Goal: Task Accomplishment & Management: Manage account settings

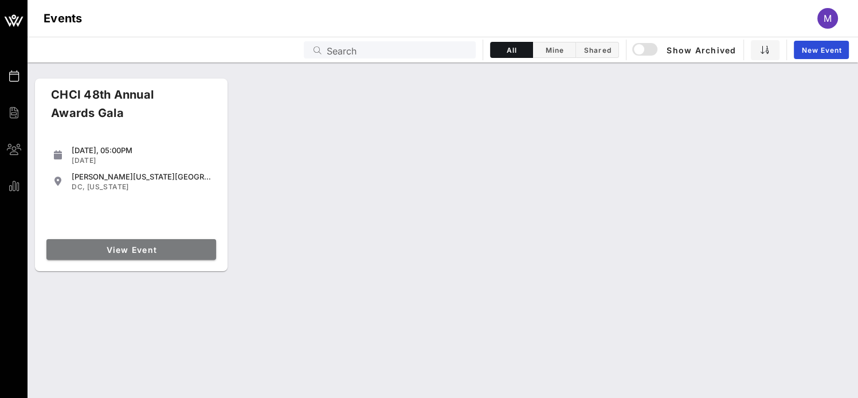
click at [142, 251] on span "View Event" at bounding box center [131, 250] width 160 height 10
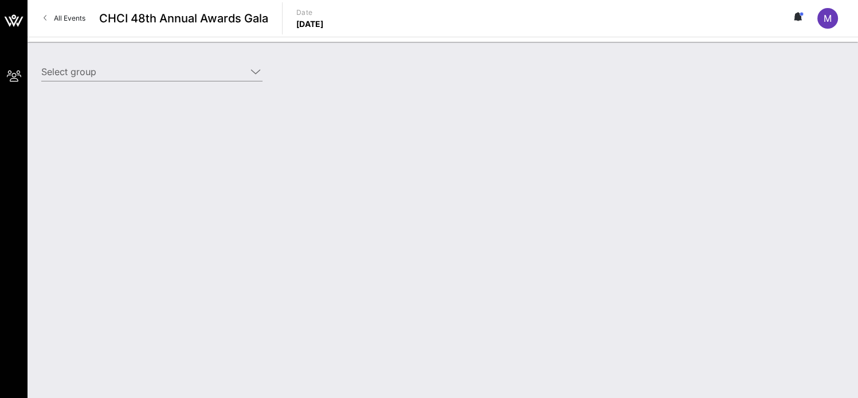
type input "UPS Corporation (UPS Corporation) [[PERSON_NAME], [EMAIL_ADDRESS][DOMAIN_NAME]]"
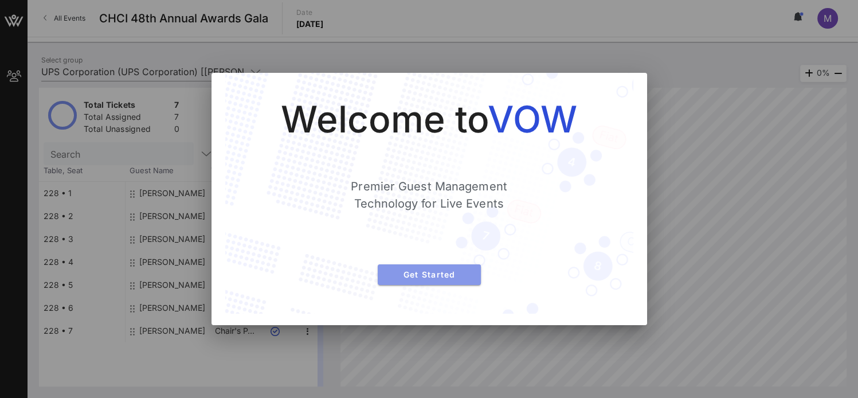
click at [417, 264] on button "Get Started" at bounding box center [429, 274] width 103 height 21
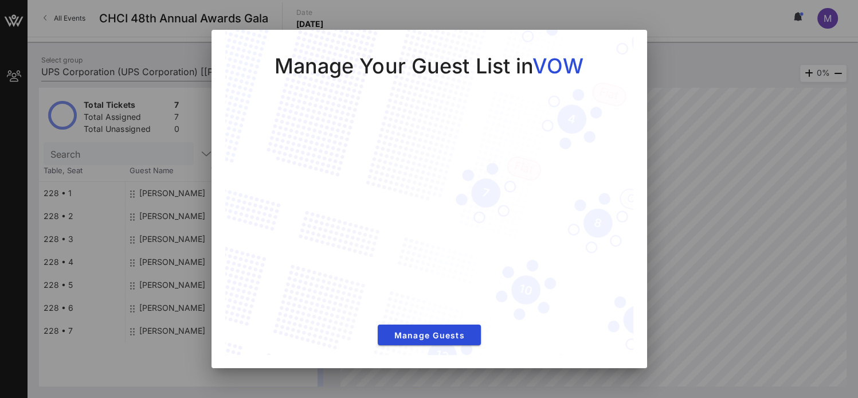
click at [697, 84] on div at bounding box center [429, 199] width 858 height 398
click at [154, 235] on div at bounding box center [429, 199] width 858 height 398
click at [446, 336] on span "Manage Guests" at bounding box center [429, 335] width 85 height 10
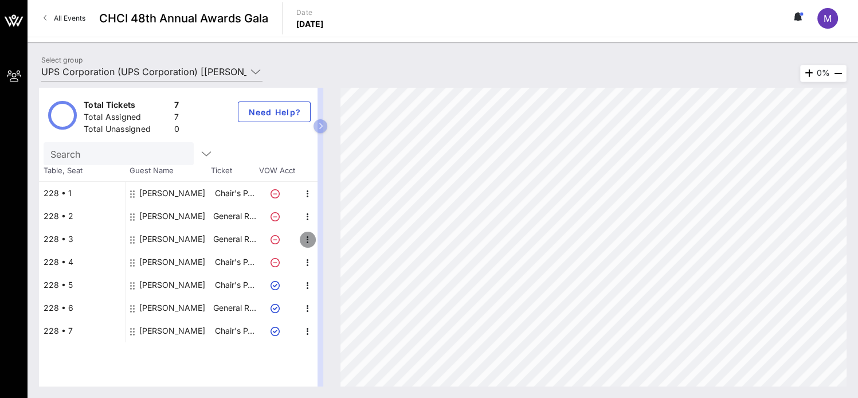
click at [305, 241] on icon "button" at bounding box center [308, 240] width 14 height 14
click at [331, 241] on div "Edit" at bounding box center [335, 242] width 23 height 9
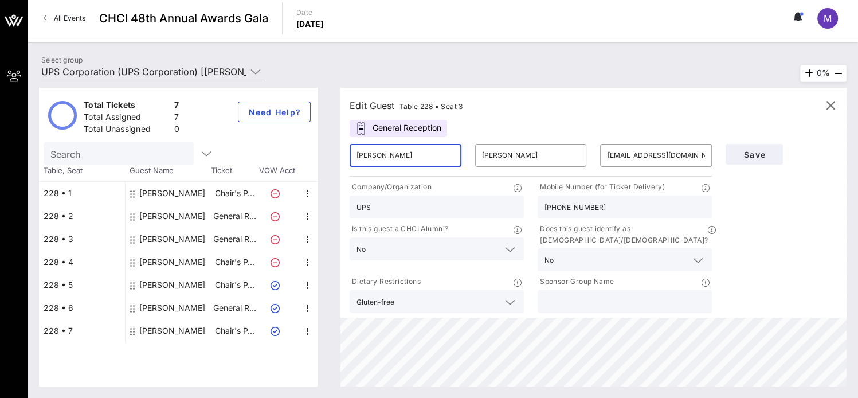
click at [404, 158] on input "[PERSON_NAME]" at bounding box center [405, 155] width 98 height 18
type input "E"
type input "[PERSON_NAME] [PERSON_NAME]"
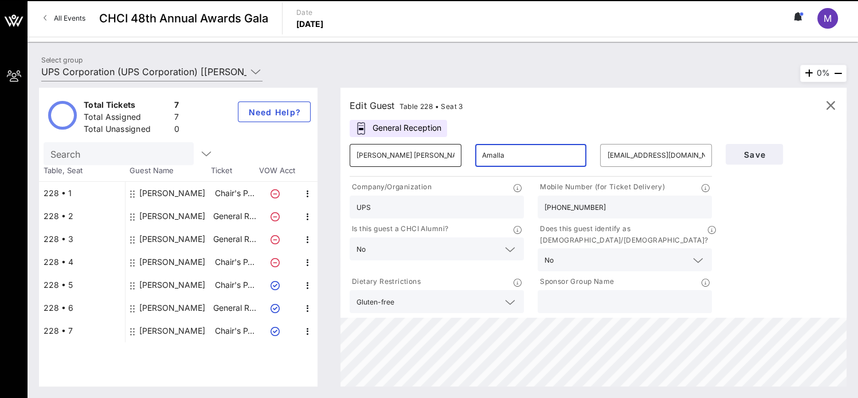
type input "Amalla"
click at [404, 158] on input "[PERSON_NAME] [PERSON_NAME]" at bounding box center [405, 155] width 98 height 18
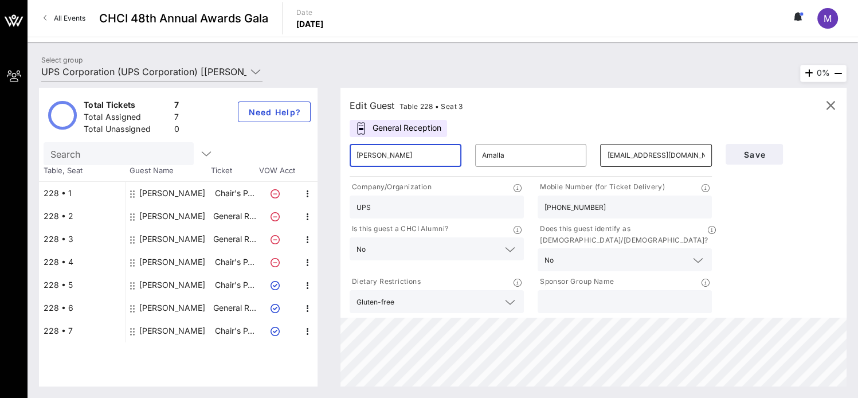
type input "[PERSON_NAME]"
click at [633, 152] on input "[EMAIL_ADDRESS][DOMAIN_NAME]" at bounding box center [656, 155] width 98 height 18
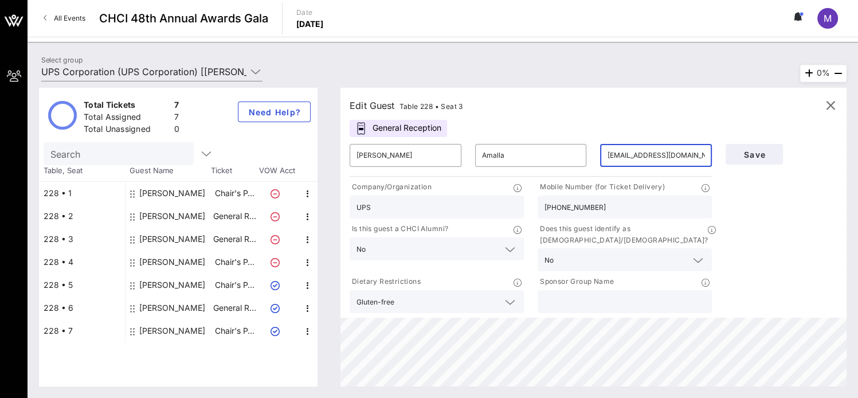
type input "[EMAIL_ADDRESS][DOMAIN_NAME]"
click at [449, 212] on input "UPS" at bounding box center [436, 206] width 160 height 15
type input "U"
type input "UN Foundation"
click at [596, 202] on input "[PHONE_NUMBER]" at bounding box center [624, 206] width 160 height 15
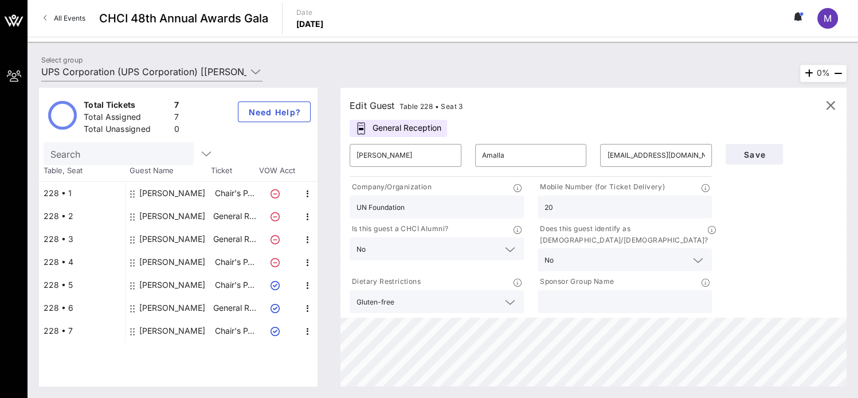
type input "2"
type input "6153648273"
click at [603, 252] on input "text" at bounding box center [615, 259] width 115 height 15
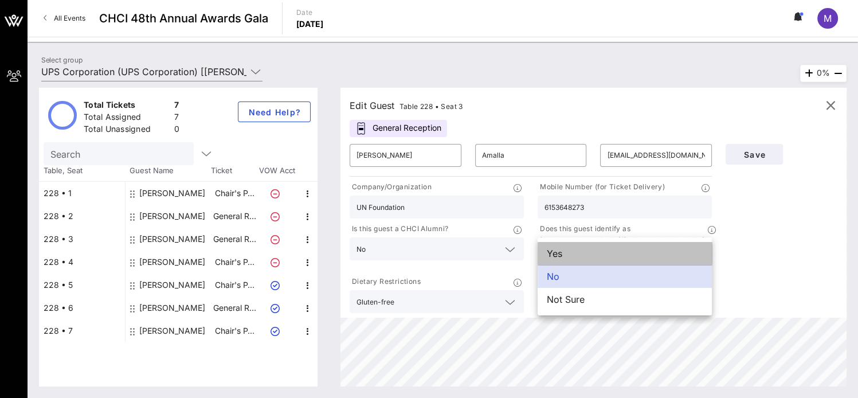
click at [583, 250] on div "Yes" at bounding box center [624, 253] width 174 height 23
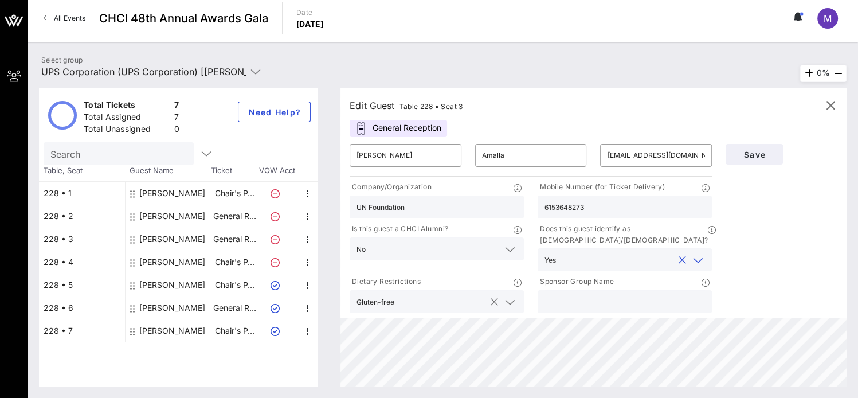
click at [494, 296] on button "clear icon" at bounding box center [493, 301] width 7 height 11
click at [509, 295] on icon at bounding box center [510, 302] width 10 height 14
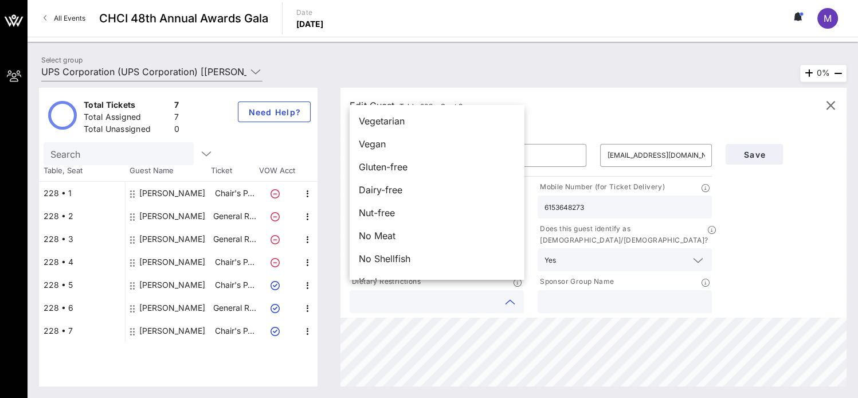
click at [562, 297] on input "text" at bounding box center [624, 301] width 160 height 15
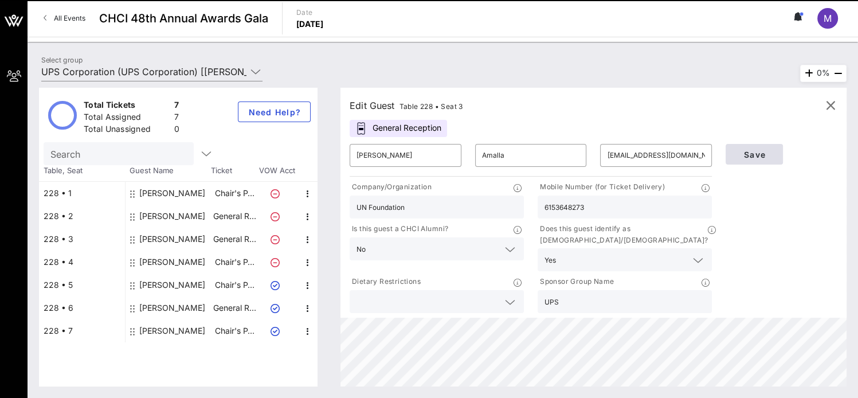
type input "UPS"
click at [759, 159] on button "Save" at bounding box center [753, 154] width 57 height 21
